Goal: Browse casually

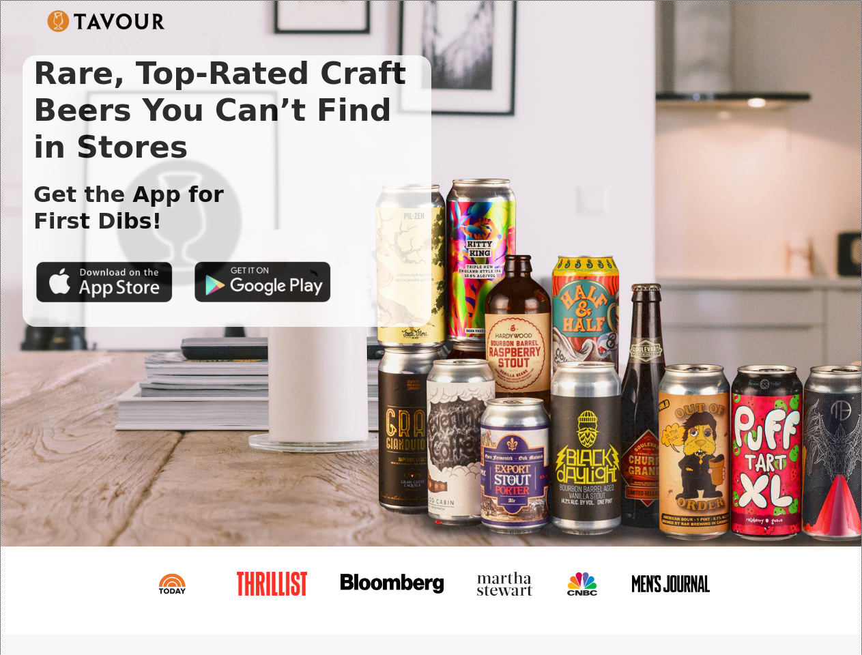
click at [106, 21] on img at bounding box center [106, 21] width 118 height 22
